Goal: Task Accomplishment & Management: Use online tool/utility

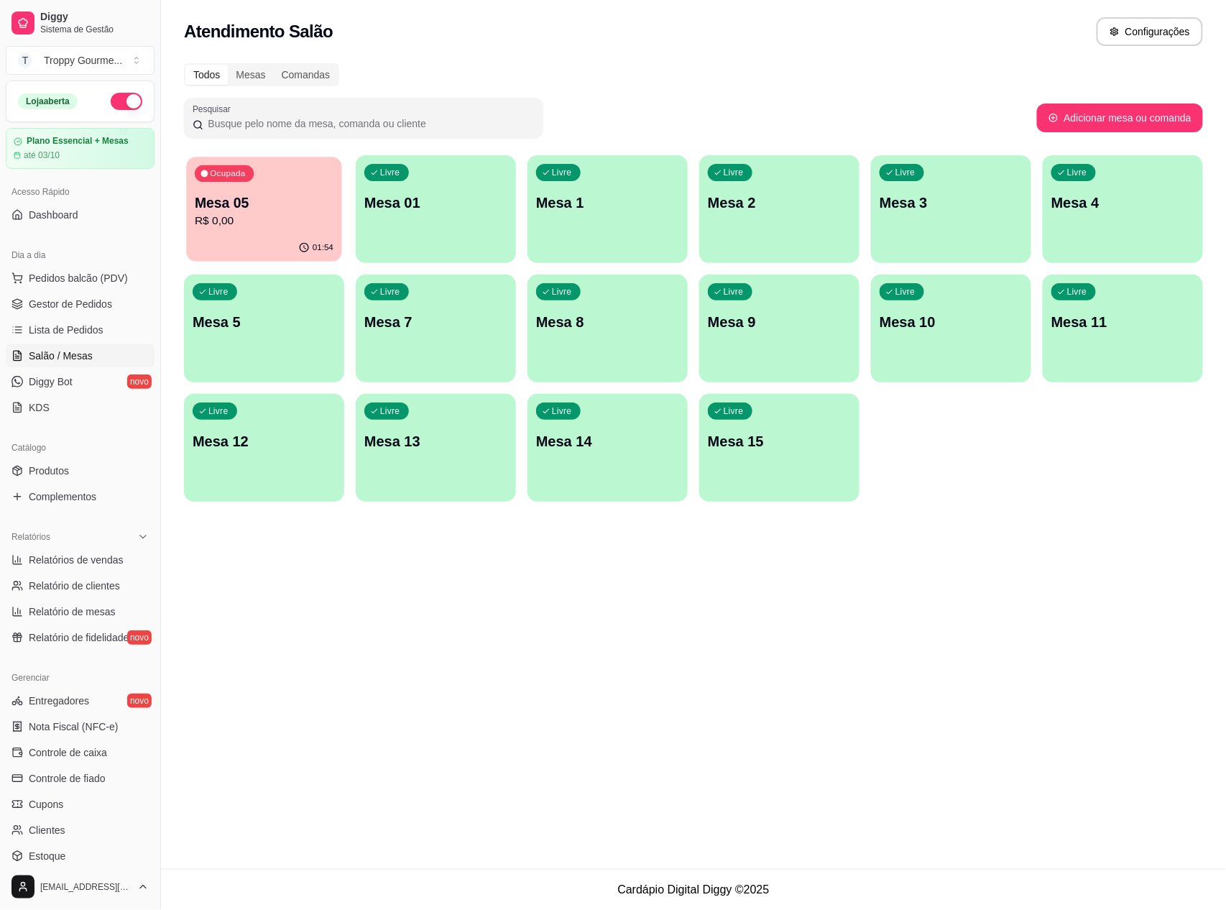
click at [259, 221] on p "R$ 0,00" at bounding box center [264, 221] width 139 height 17
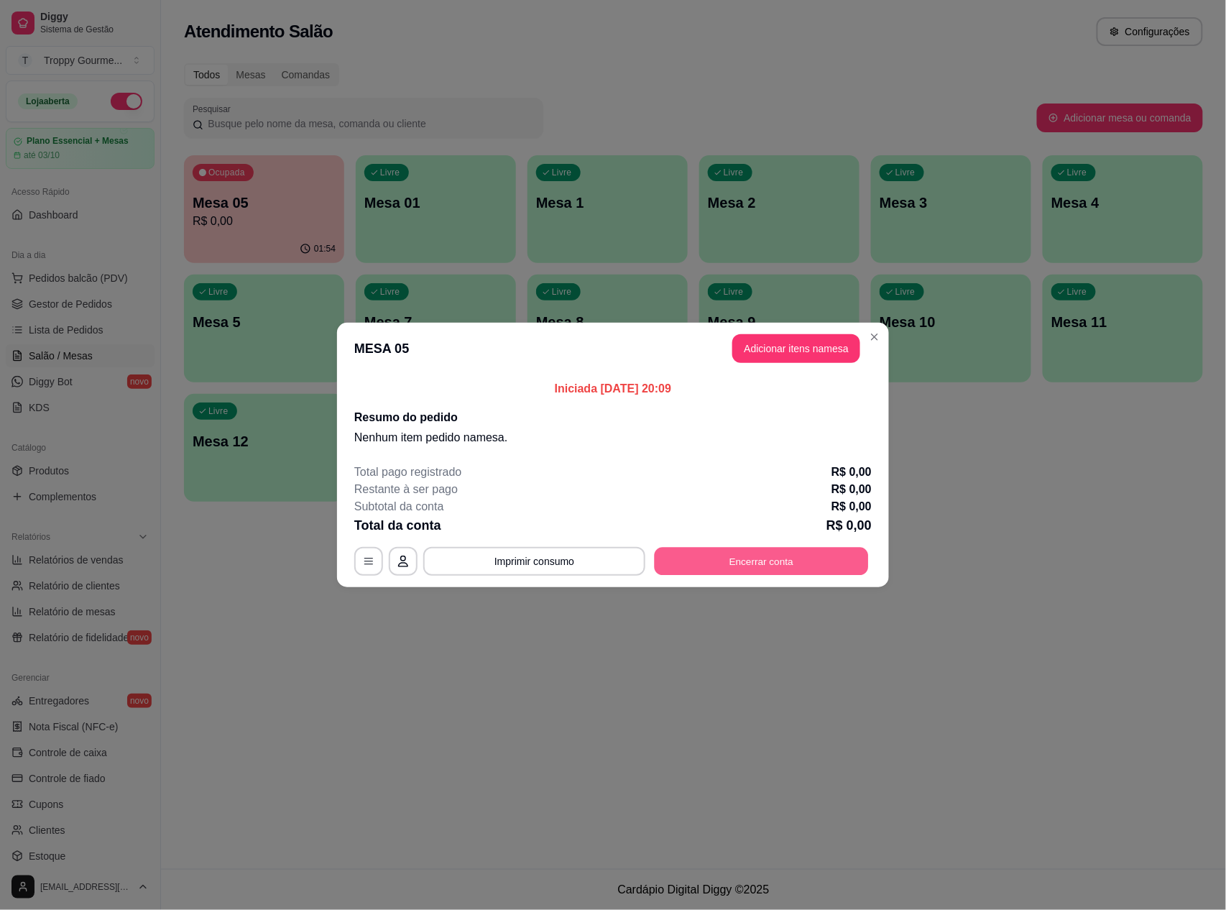
click at [826, 548] on button "Encerrar conta" at bounding box center [762, 562] width 214 height 28
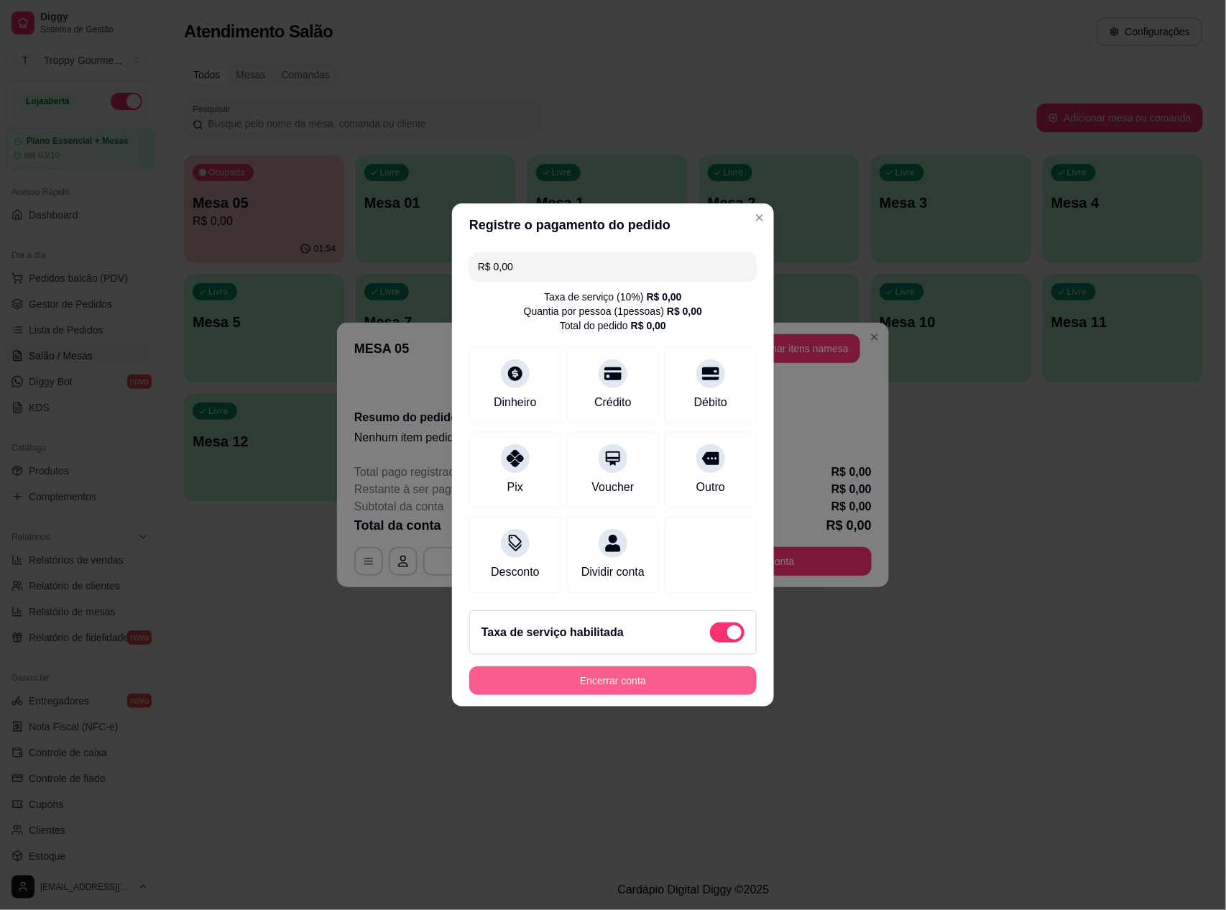
click at [683, 680] on button "Encerrar conta" at bounding box center [612, 680] width 287 height 29
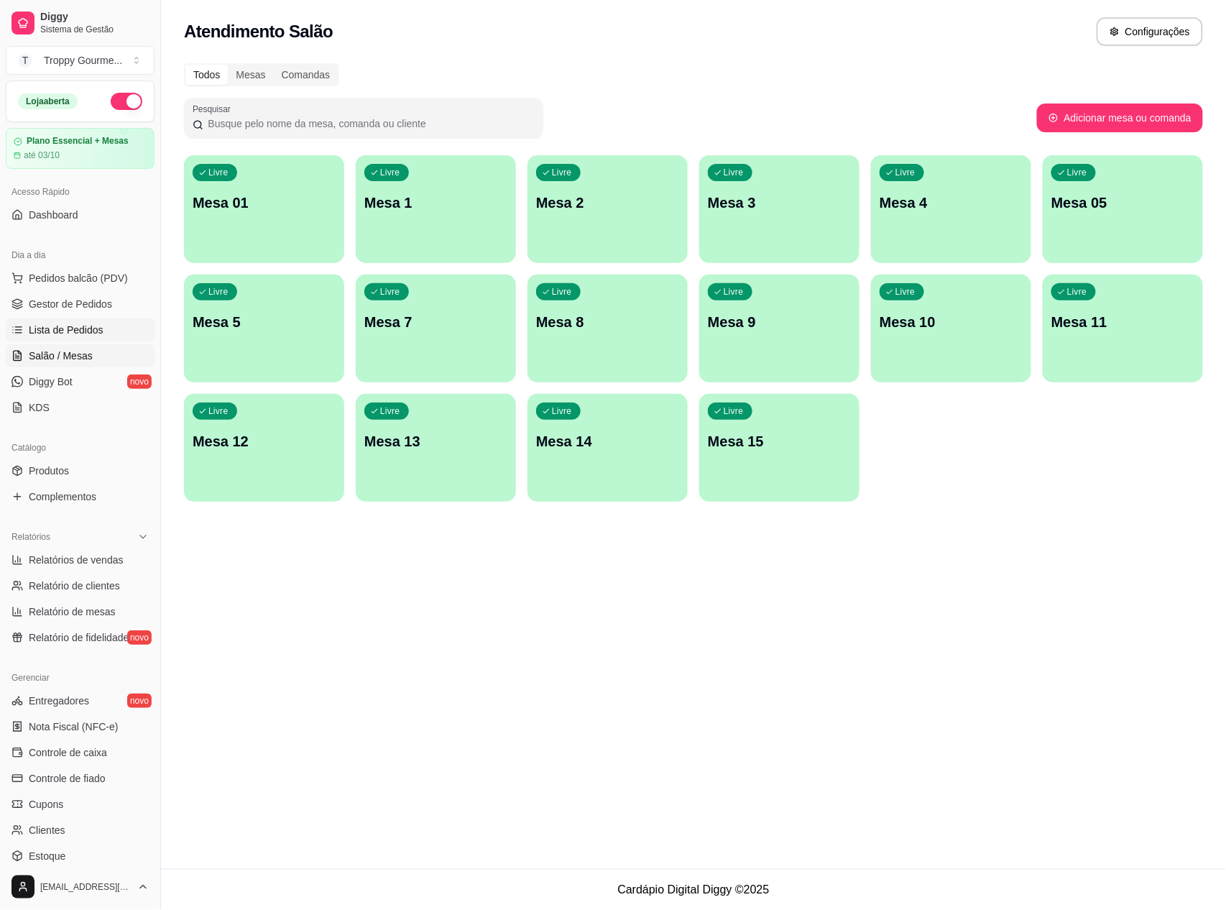
click at [92, 326] on span "Lista de Pedidos" at bounding box center [66, 330] width 75 height 14
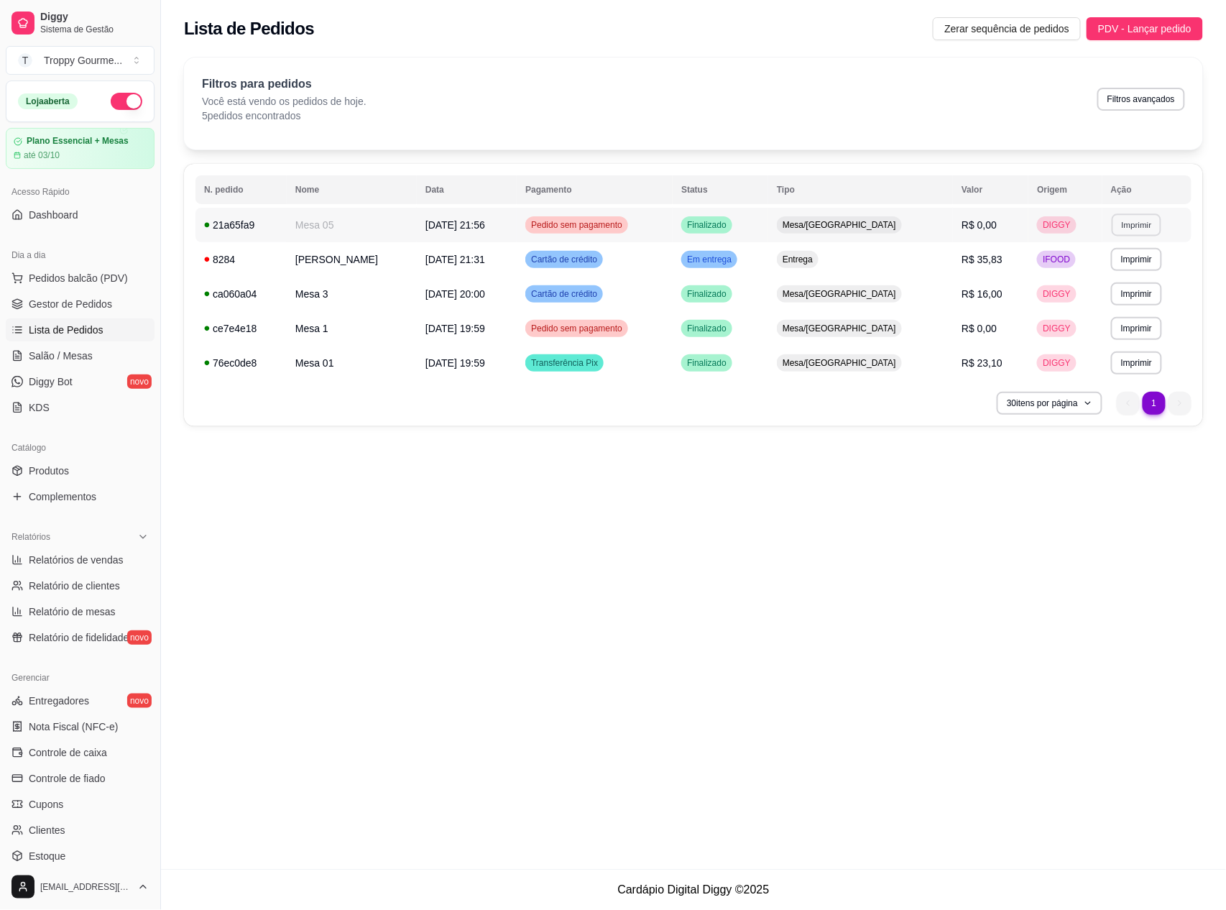
click at [1128, 221] on button "Imprimir" at bounding box center [1137, 224] width 50 height 22
click at [1122, 274] on button "IMPRESSORA" at bounding box center [1103, 275] width 104 height 23
click at [1133, 260] on button "Imprimir" at bounding box center [1137, 259] width 50 height 22
click at [1105, 312] on button "IMPRESSORA" at bounding box center [1103, 310] width 101 height 22
